Goal: Check status: Check status

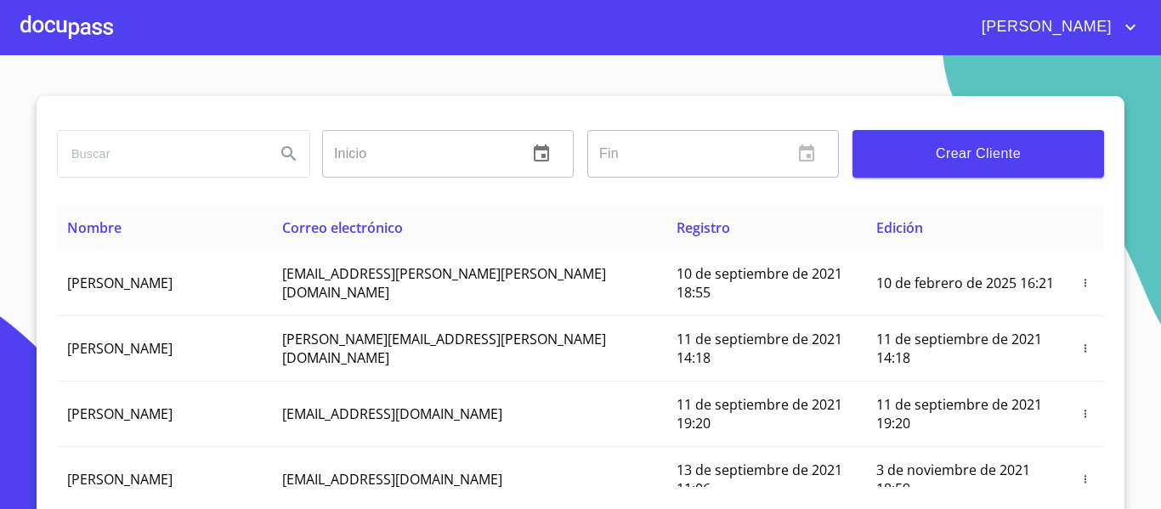
click at [60, 37] on div at bounding box center [66, 27] width 93 height 54
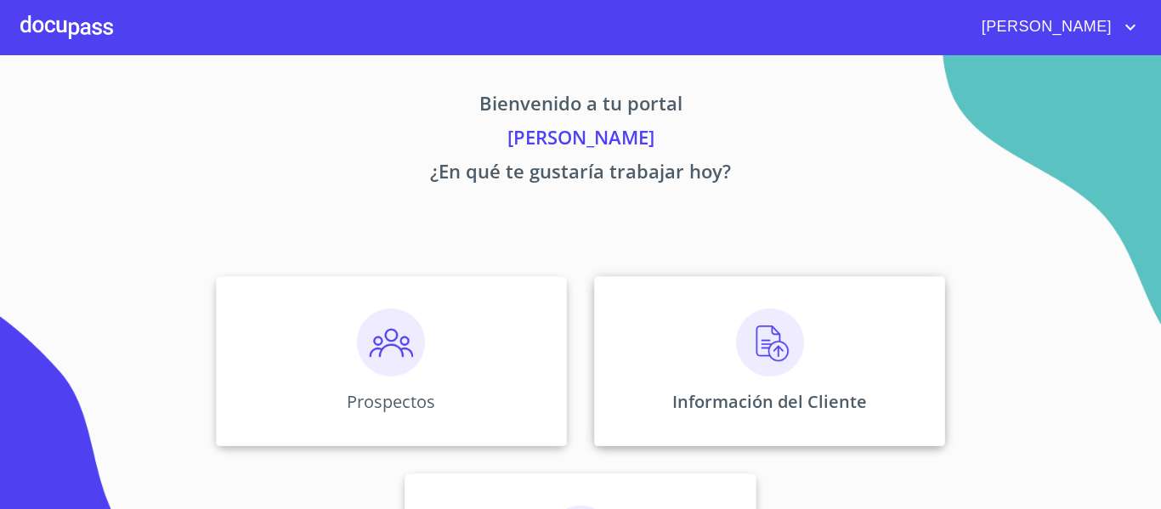
click at [649, 375] on div "Información del Cliente" at bounding box center [769, 361] width 351 height 170
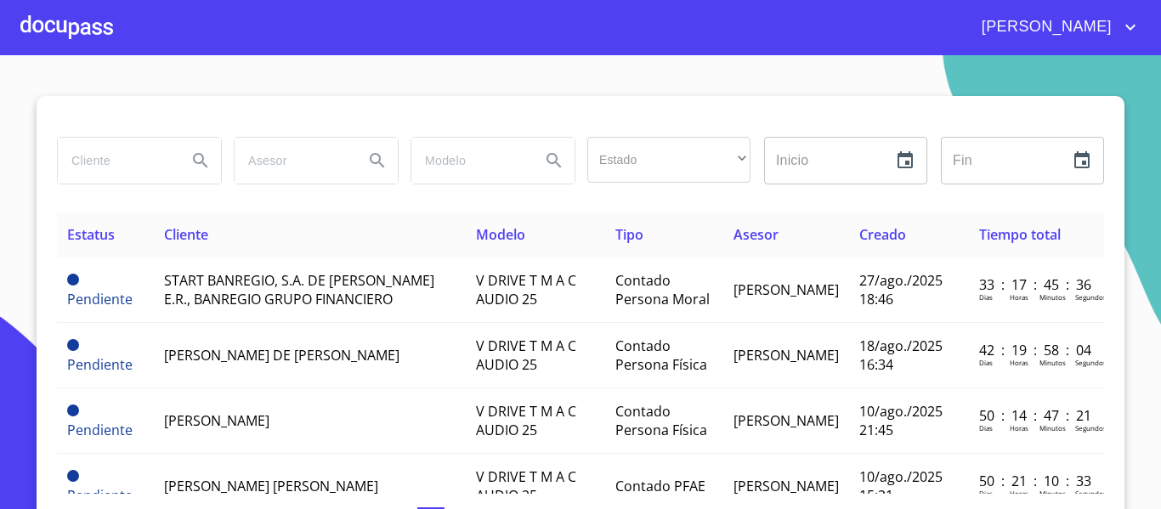
click at [113, 150] on input "search" at bounding box center [116, 161] width 116 height 46
type input "HANCAR"
click at [196, 161] on icon "Search" at bounding box center [200, 160] width 14 height 14
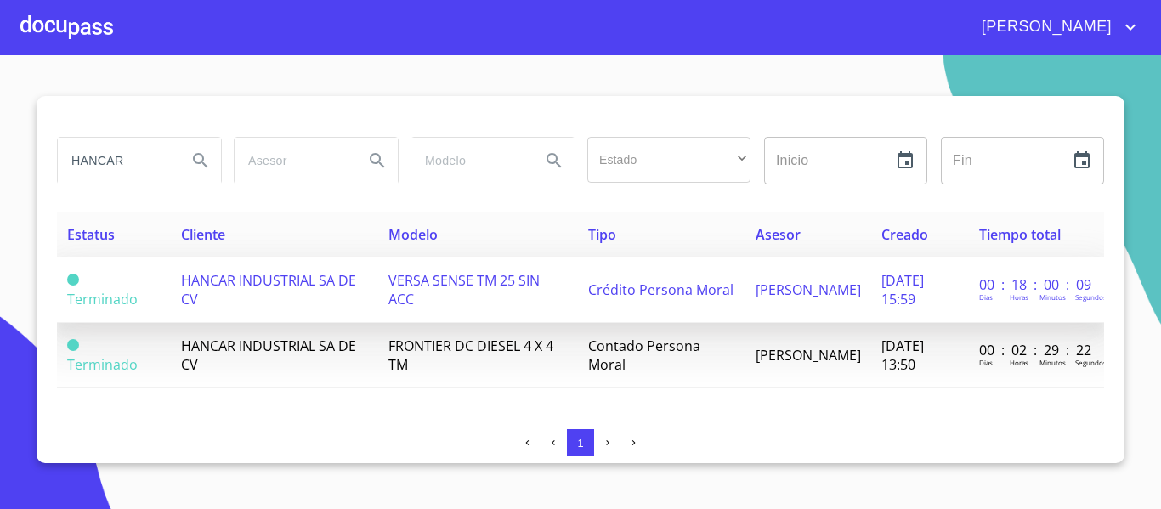
click at [514, 303] on td "VERSA SENSE TM 25 SIN ACC" at bounding box center [478, 290] width 200 height 65
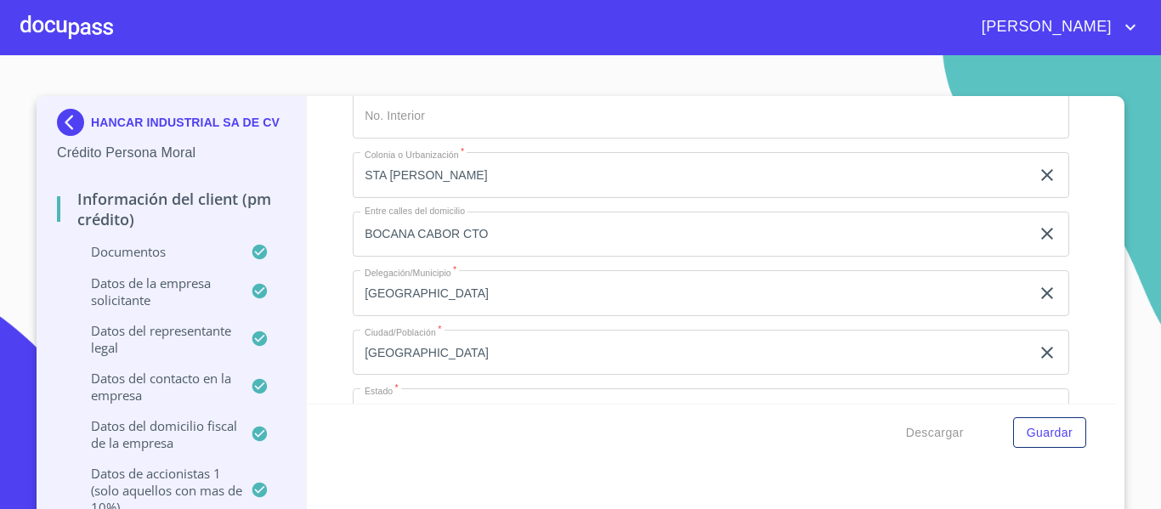
scroll to position [13041, 0]
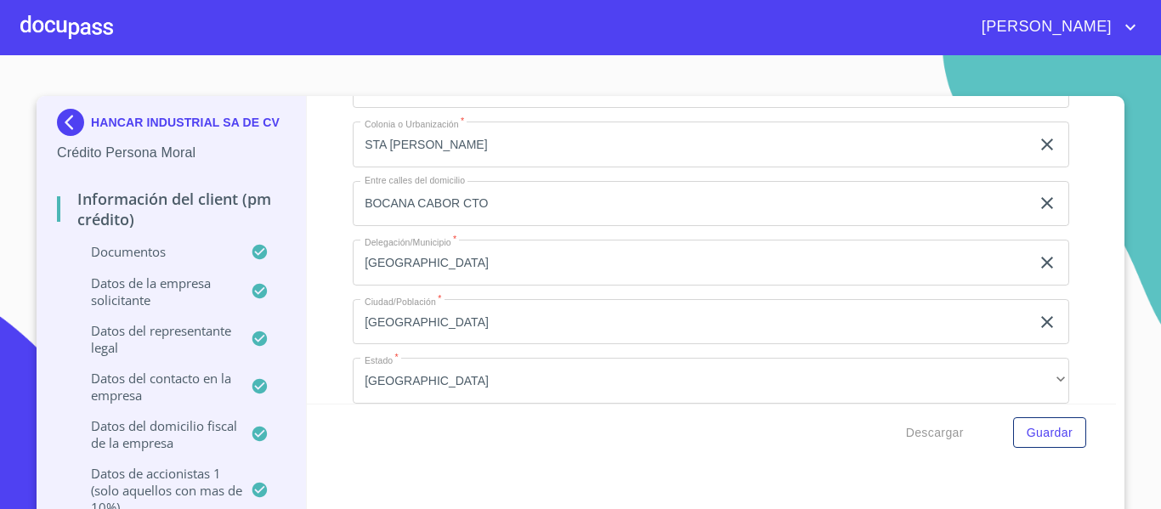
type input "3"
